Goal: Information Seeking & Learning: Understand process/instructions

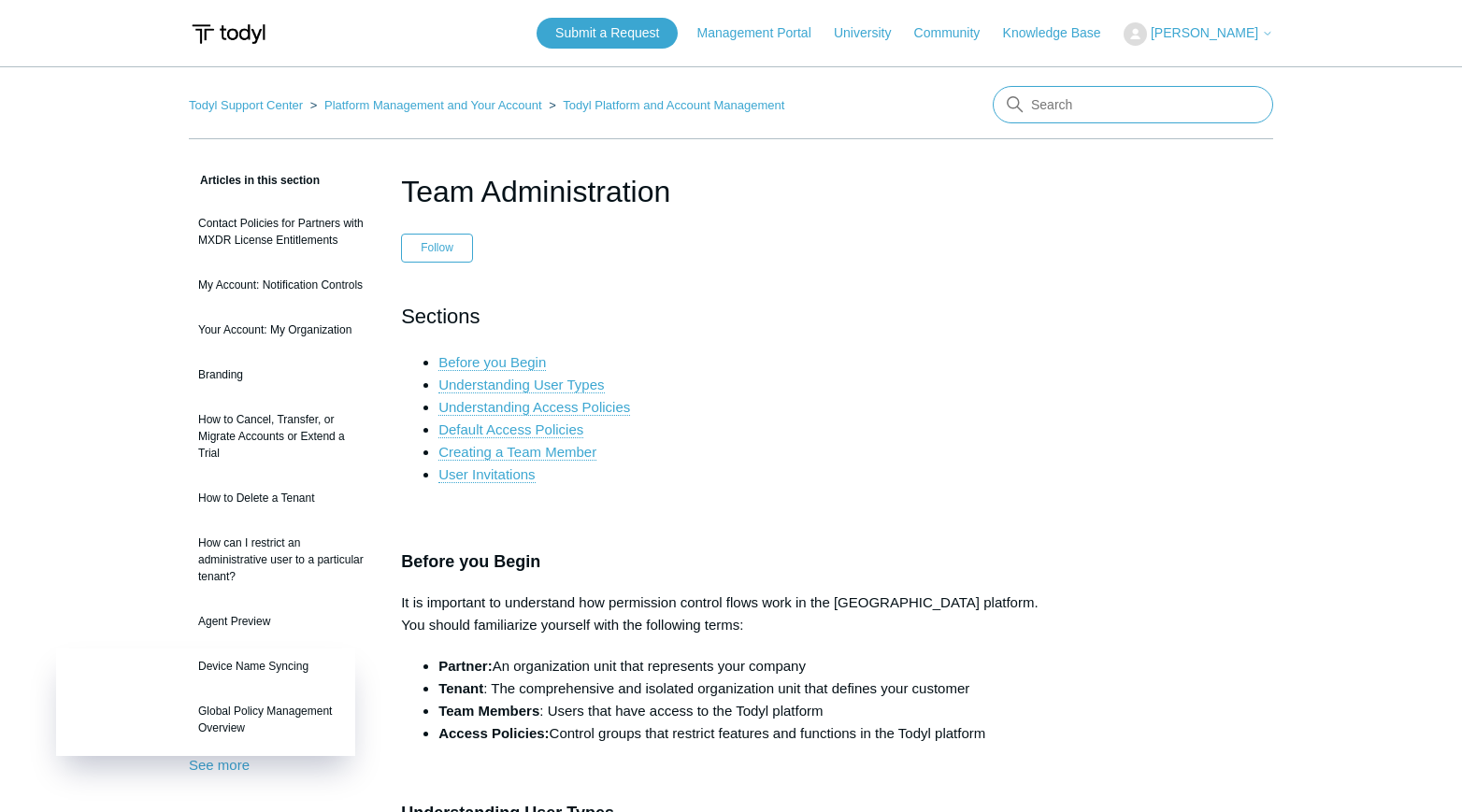
click at [1076, 103] on input "Search" at bounding box center [1133, 104] width 281 height 37
click at [1145, 100] on input "remove" at bounding box center [1133, 104] width 281 height 37
type input "removing a Tenat"
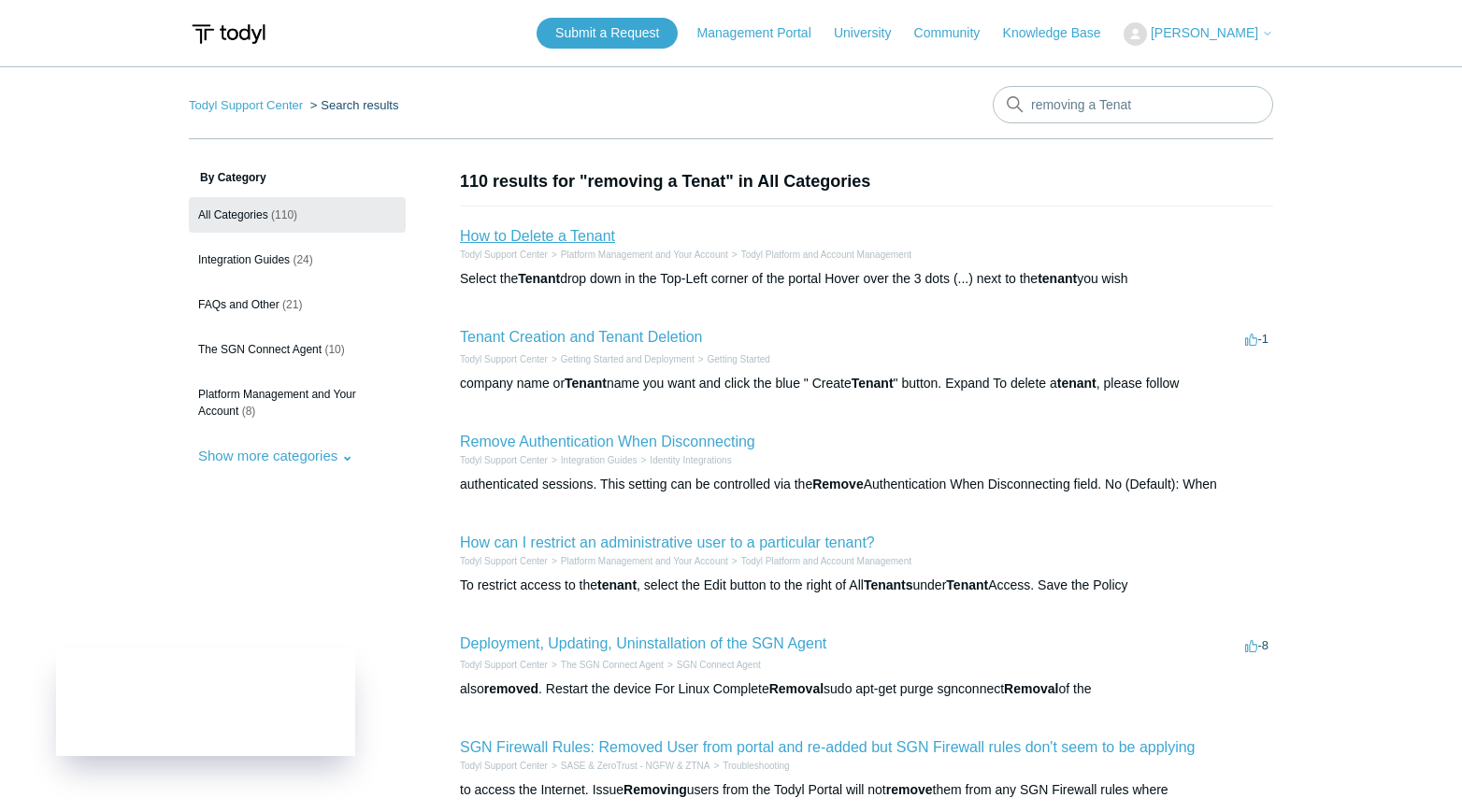
click at [537, 229] on link "How to Delete a Tenant" at bounding box center [536, 235] width 155 height 16
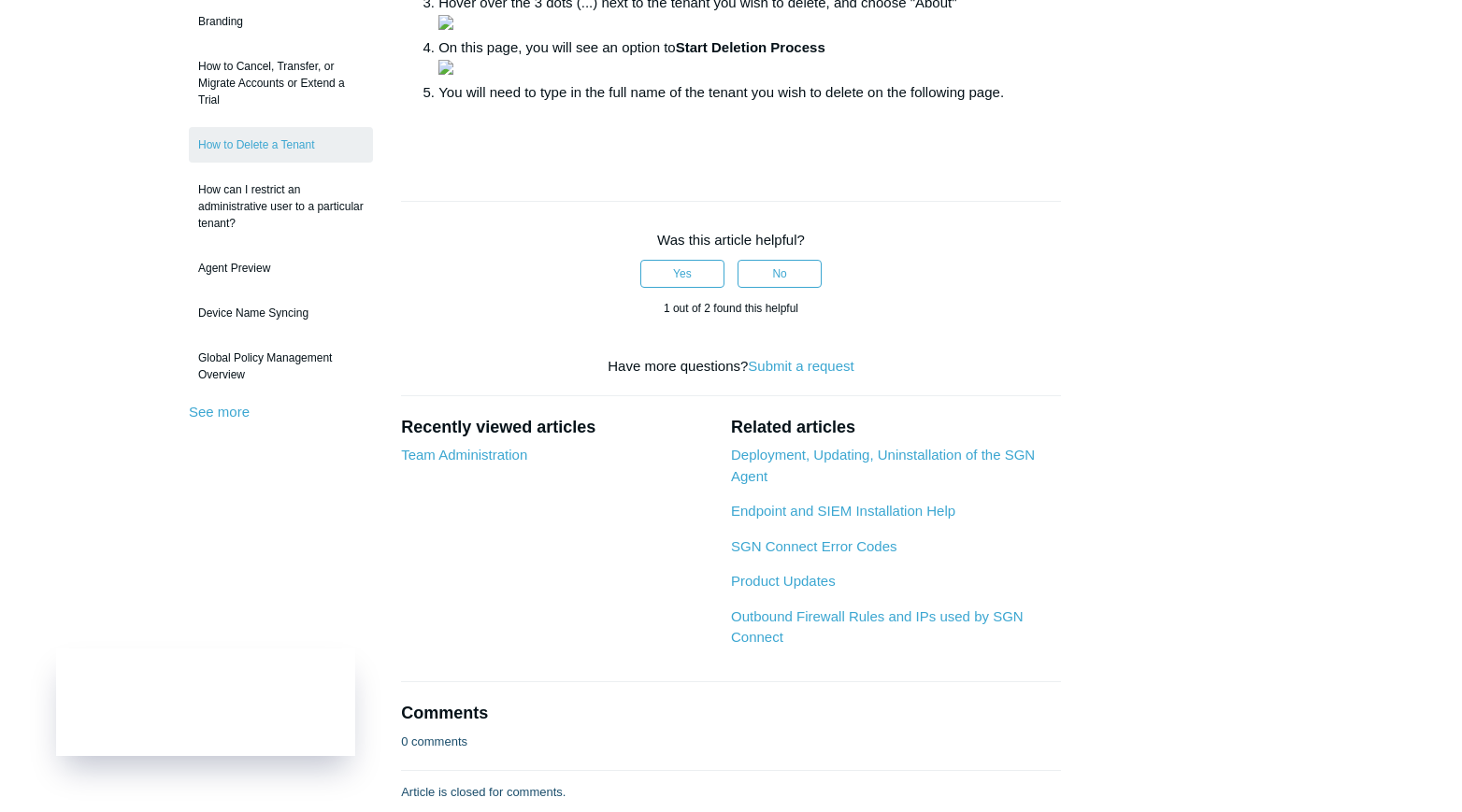
scroll to position [374, 0]
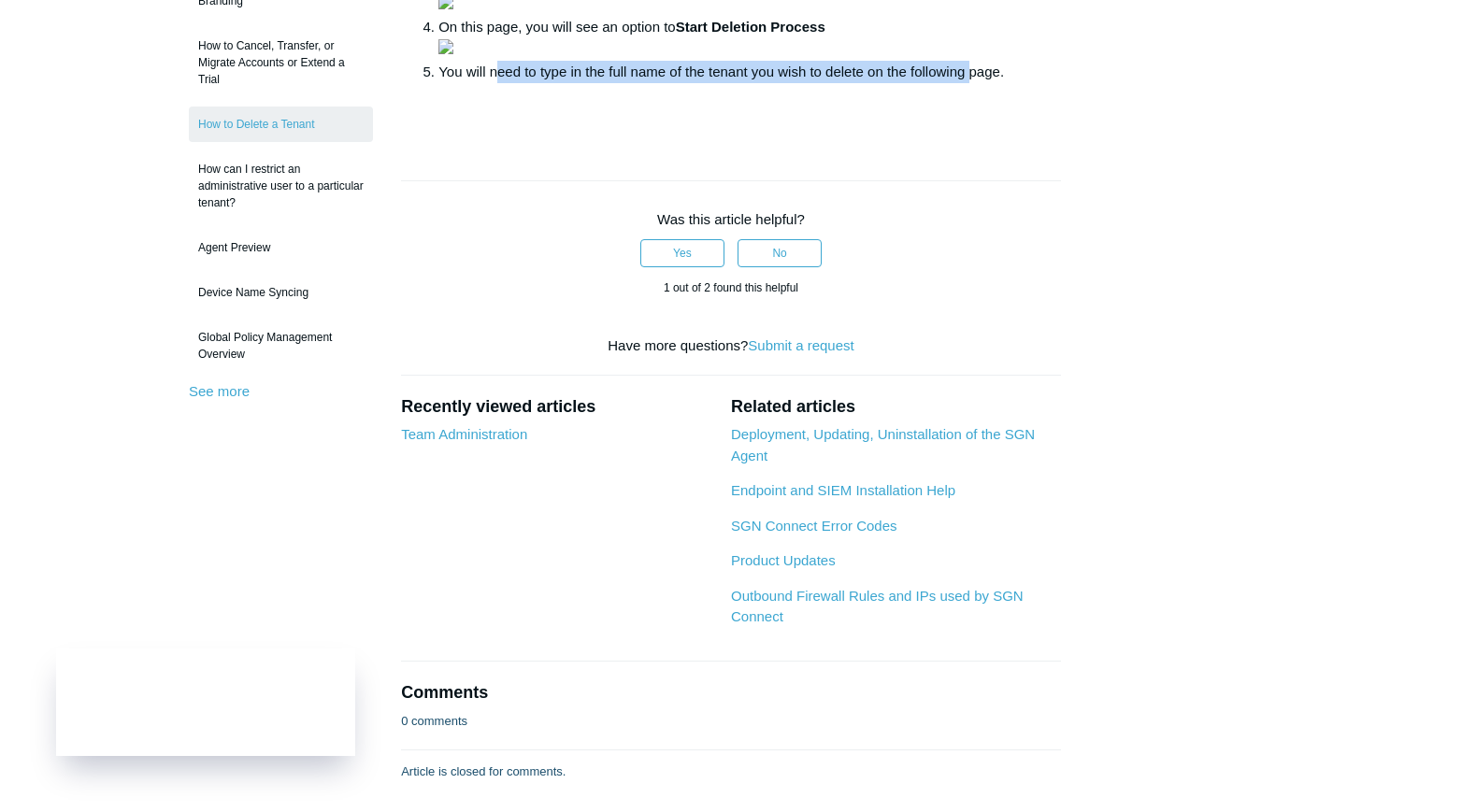
drag, startPoint x: 647, startPoint y: 490, endPoint x: 968, endPoint y: 479, distance: 321.2
click at [968, 84] on li "You will need to type in the full name of the tenant you wish to delete on the …" at bounding box center [750, 71] width 623 height 22
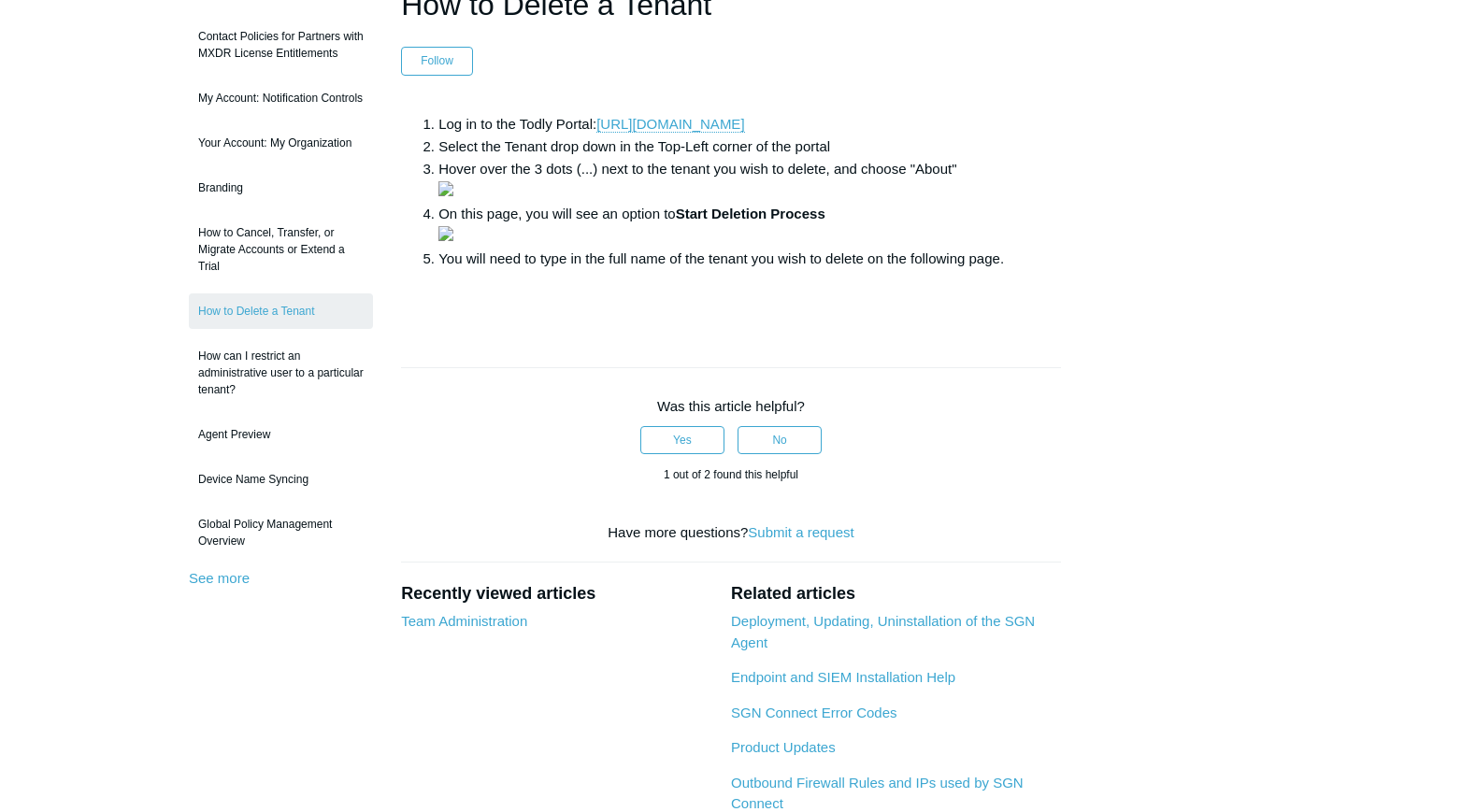
click at [1439, 69] on main "Todyl Support Center Platform Management and Your Account Todyl Platform and Ac…" at bounding box center [731, 425] width 1462 height 1090
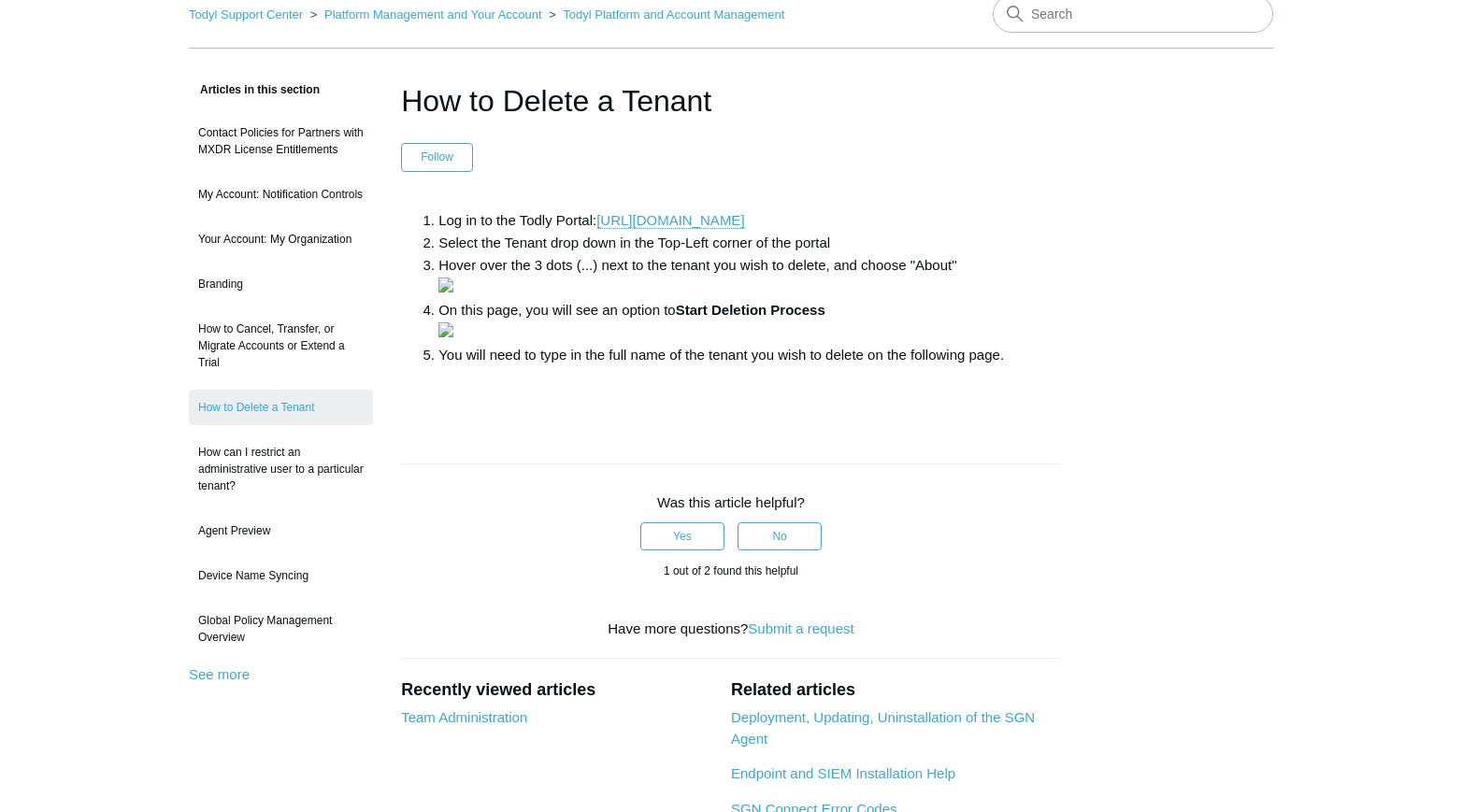
scroll to position [0, 0]
